Goal: Information Seeking & Learning: Check status

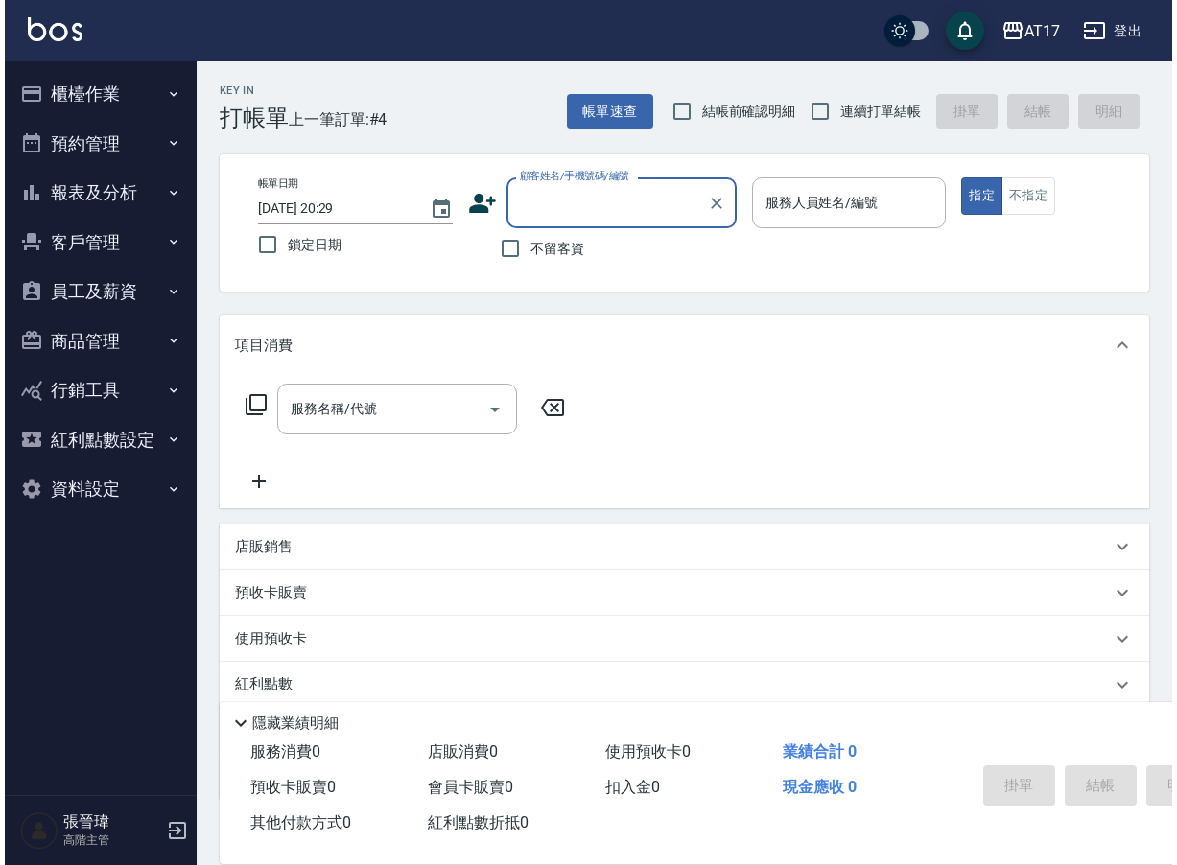
scroll to position [94, 1]
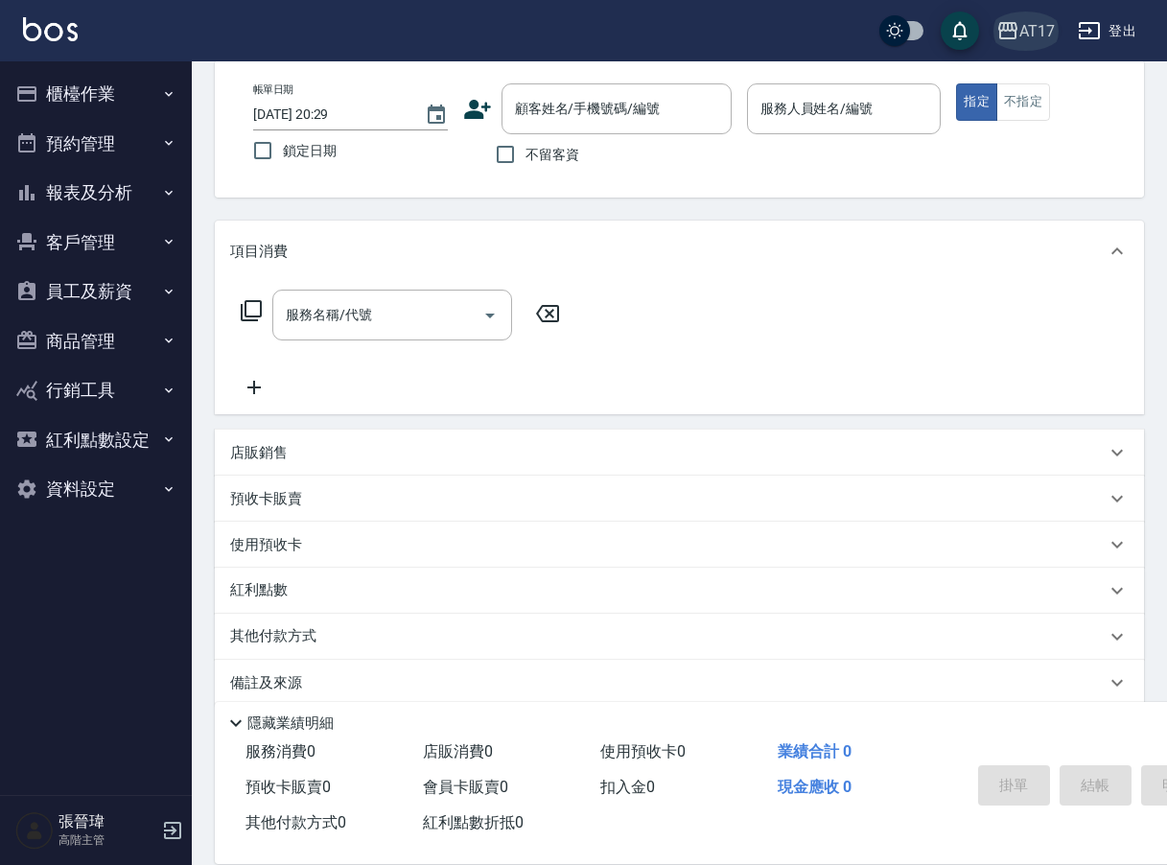
click at [1013, 30] on icon "button" at bounding box center [1007, 30] width 19 height 17
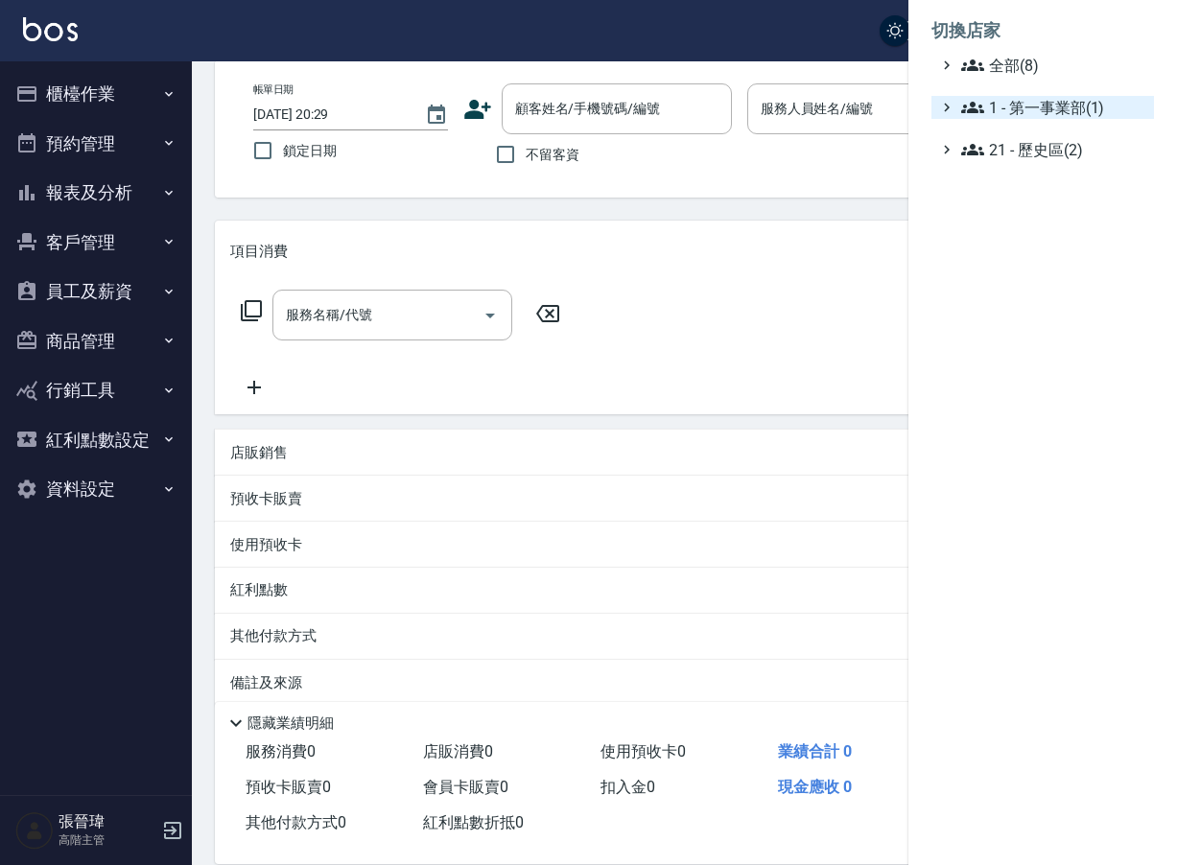
click at [1057, 104] on span "1 - 第一事業部(1)" at bounding box center [1053, 107] width 185 height 23
click at [1075, 132] on span "1.08 - 張晉瑋(6)" at bounding box center [1063, 130] width 166 height 23
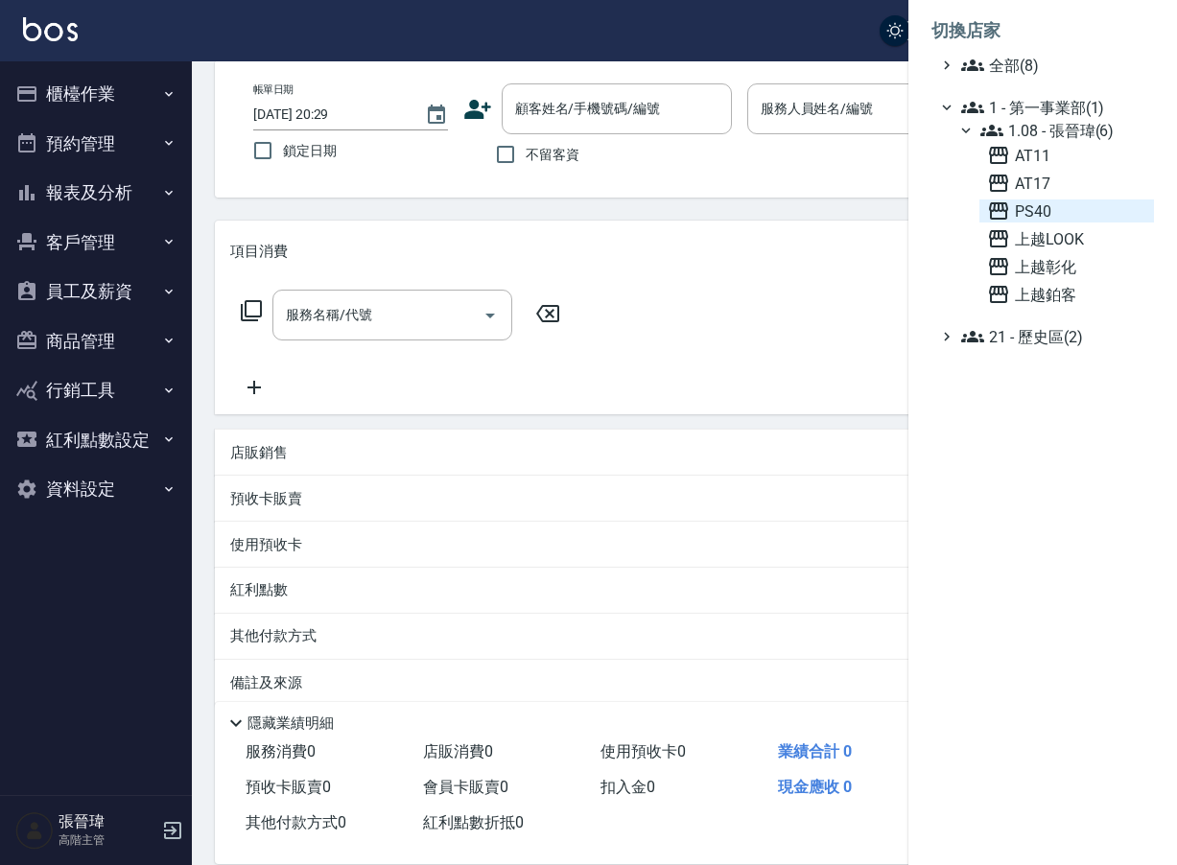
click at [1053, 211] on span "PS40" at bounding box center [1066, 210] width 159 height 23
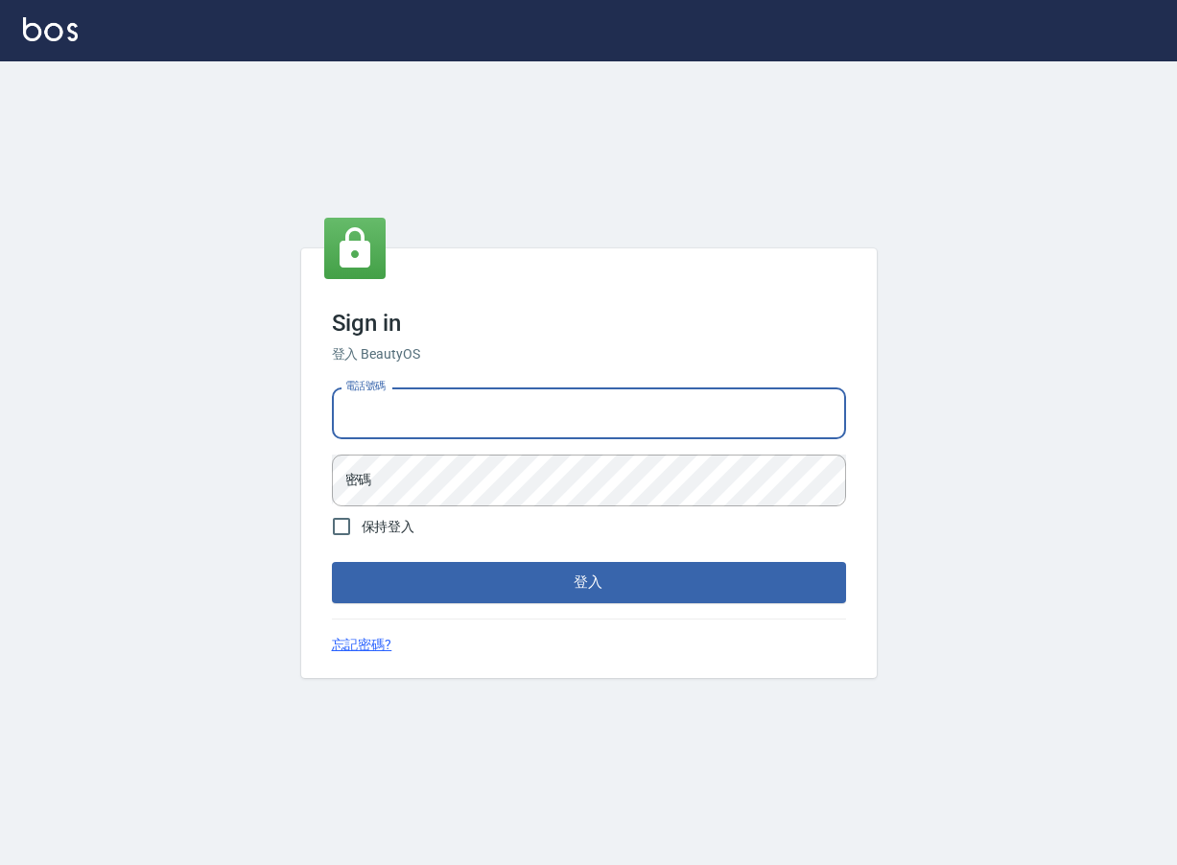
type input "0963199014"
click at [588, 582] on button "登入" at bounding box center [589, 582] width 514 height 40
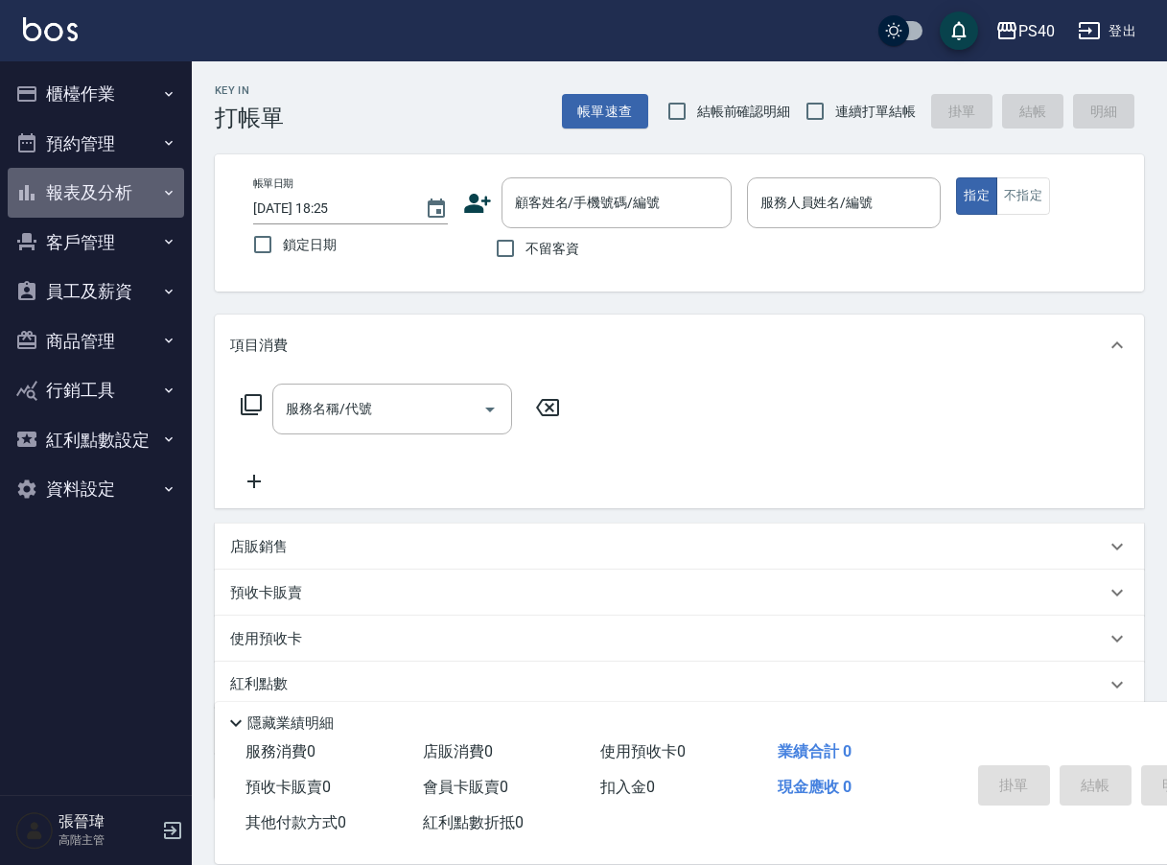
click at [117, 196] on button "報表及分析" at bounding box center [96, 193] width 176 height 50
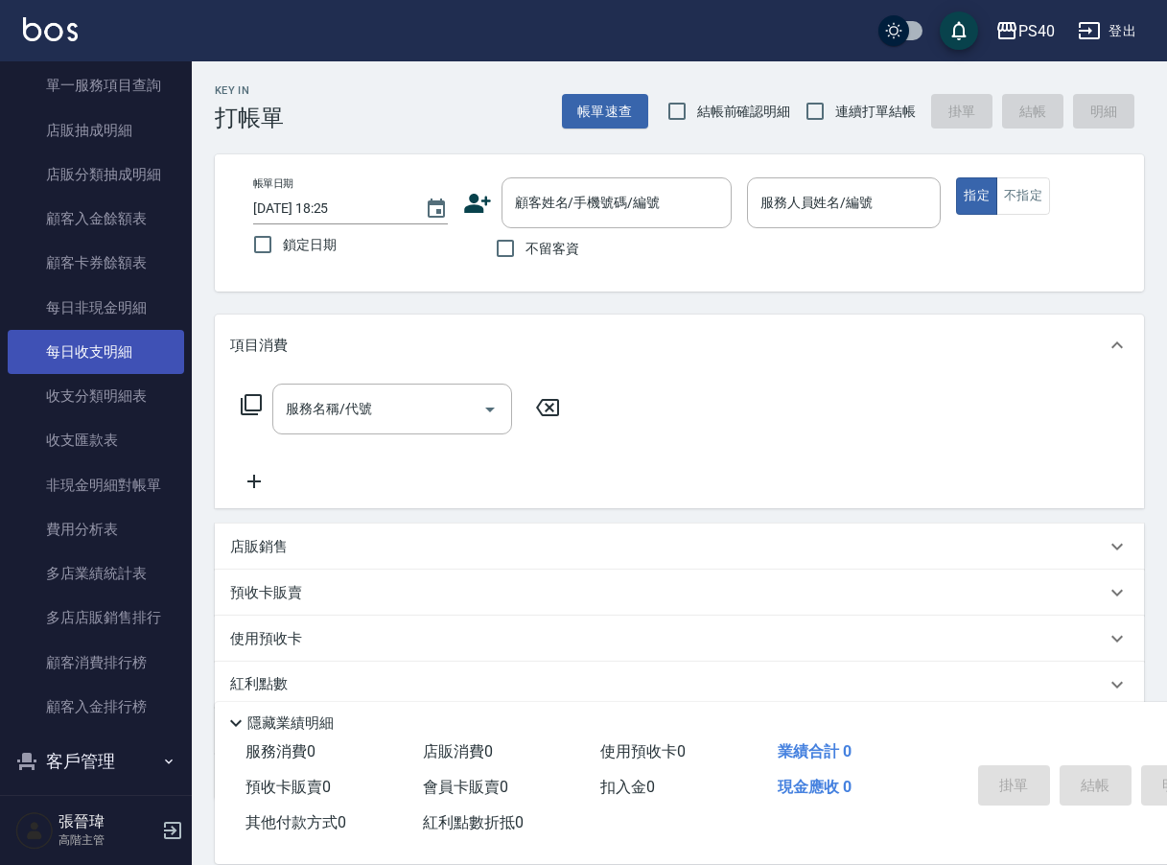
scroll to position [1367, 0]
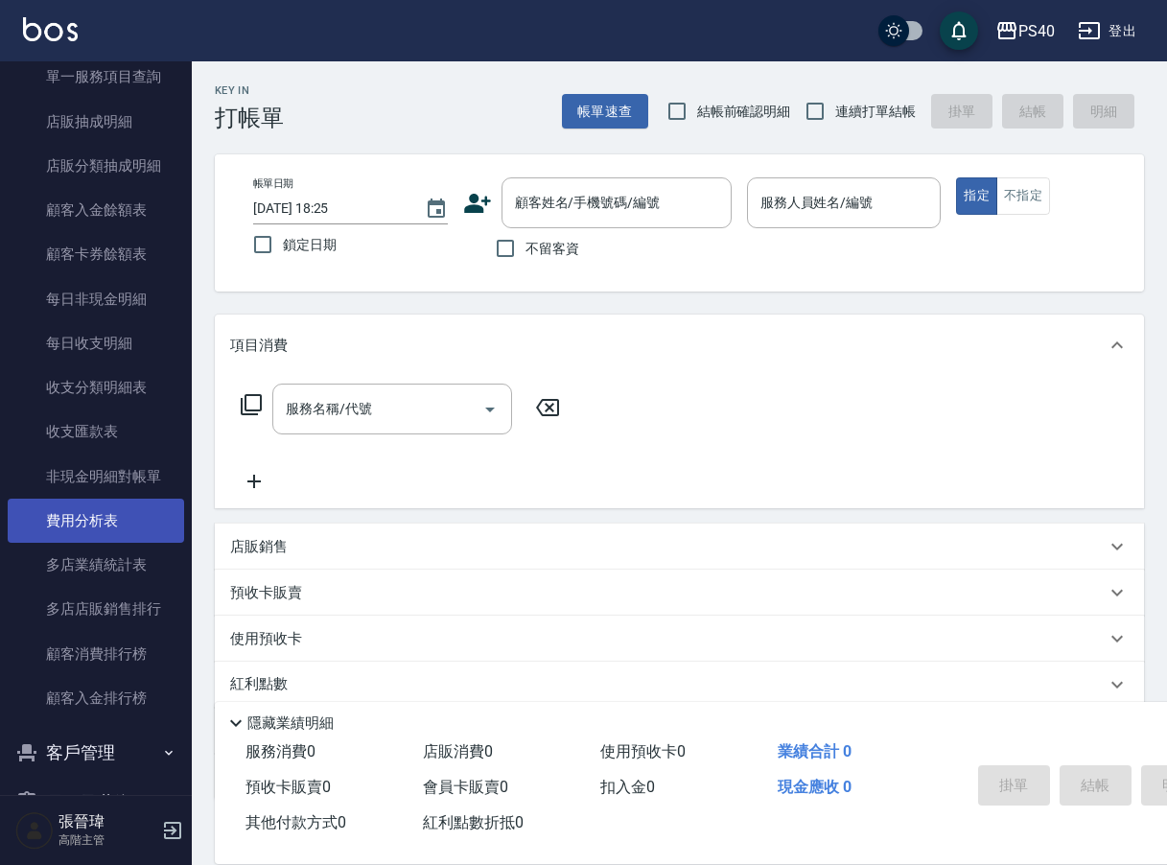
click at [122, 514] on link "費用分析表" at bounding box center [96, 521] width 176 height 44
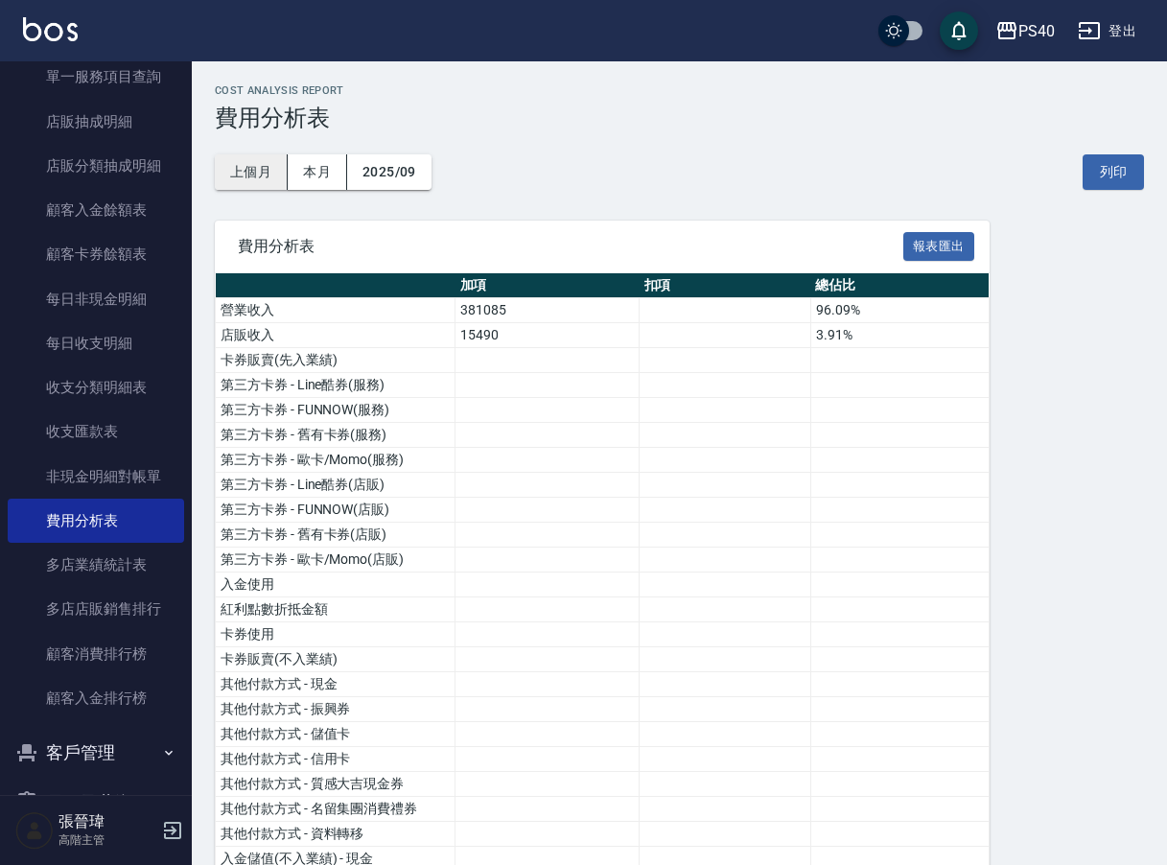
click at [269, 178] on button "上個月" at bounding box center [251, 171] width 73 height 35
click at [961, 250] on button "報表匯出" at bounding box center [938, 247] width 71 height 30
